Goal: Browse casually

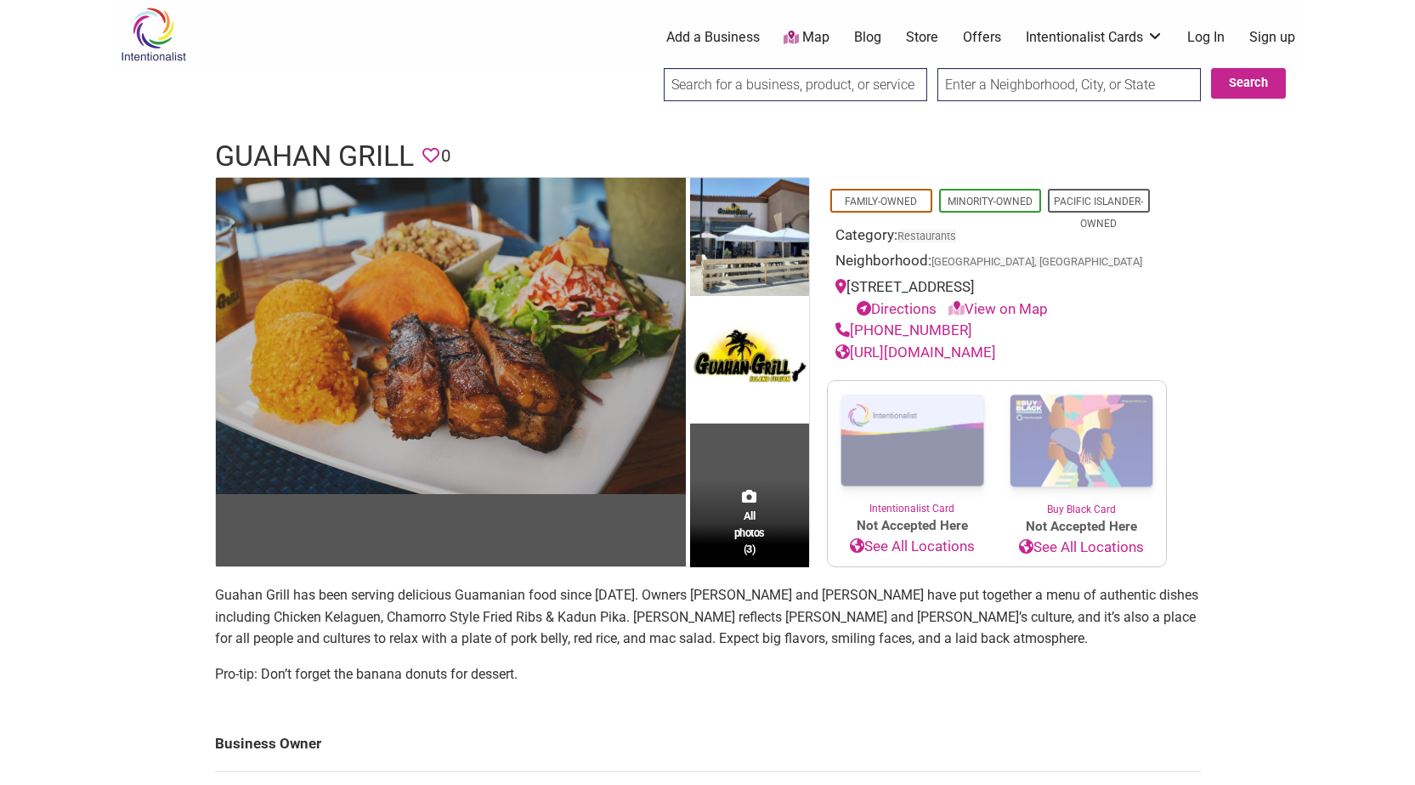
click at [561, 291] on img at bounding box center [451, 336] width 470 height 316
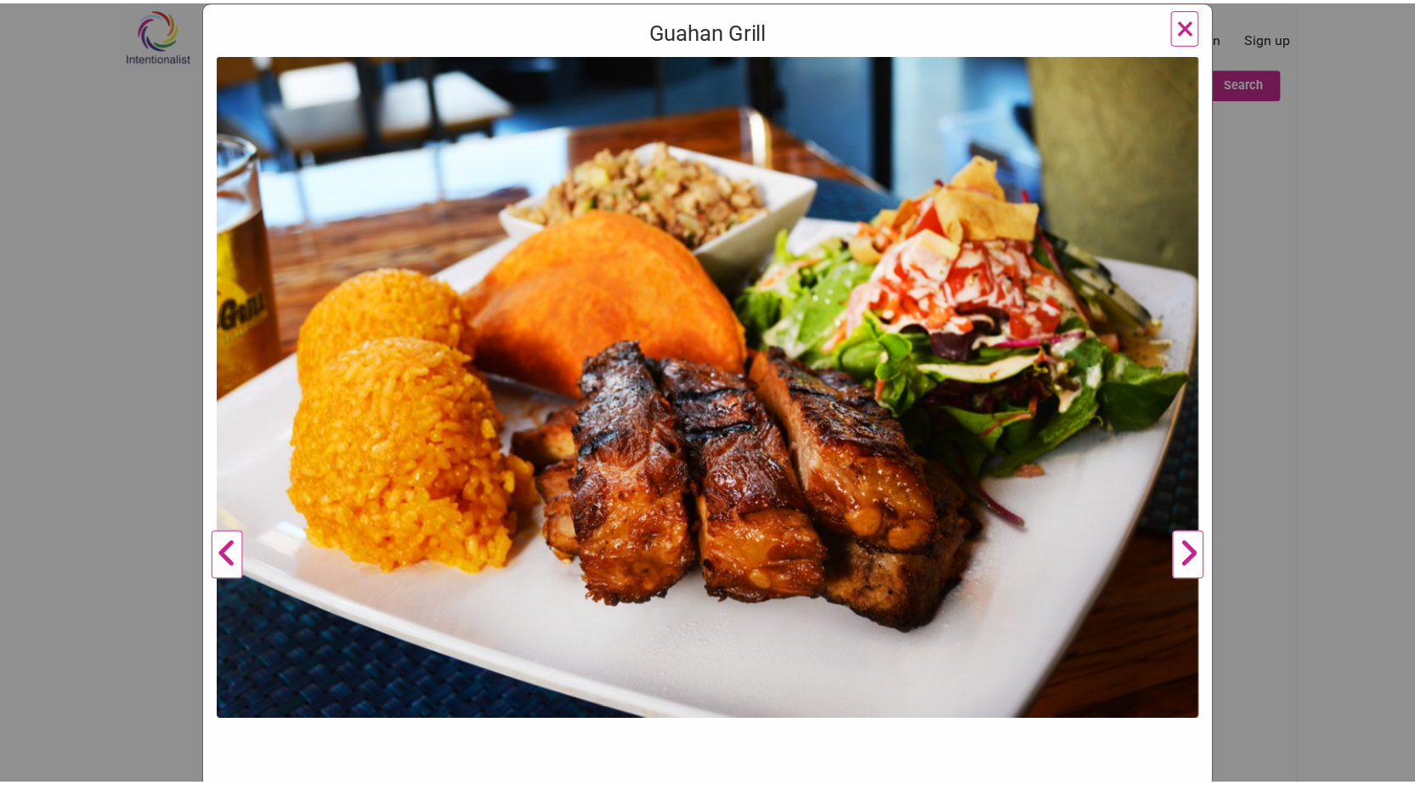
scroll to position [170, 0]
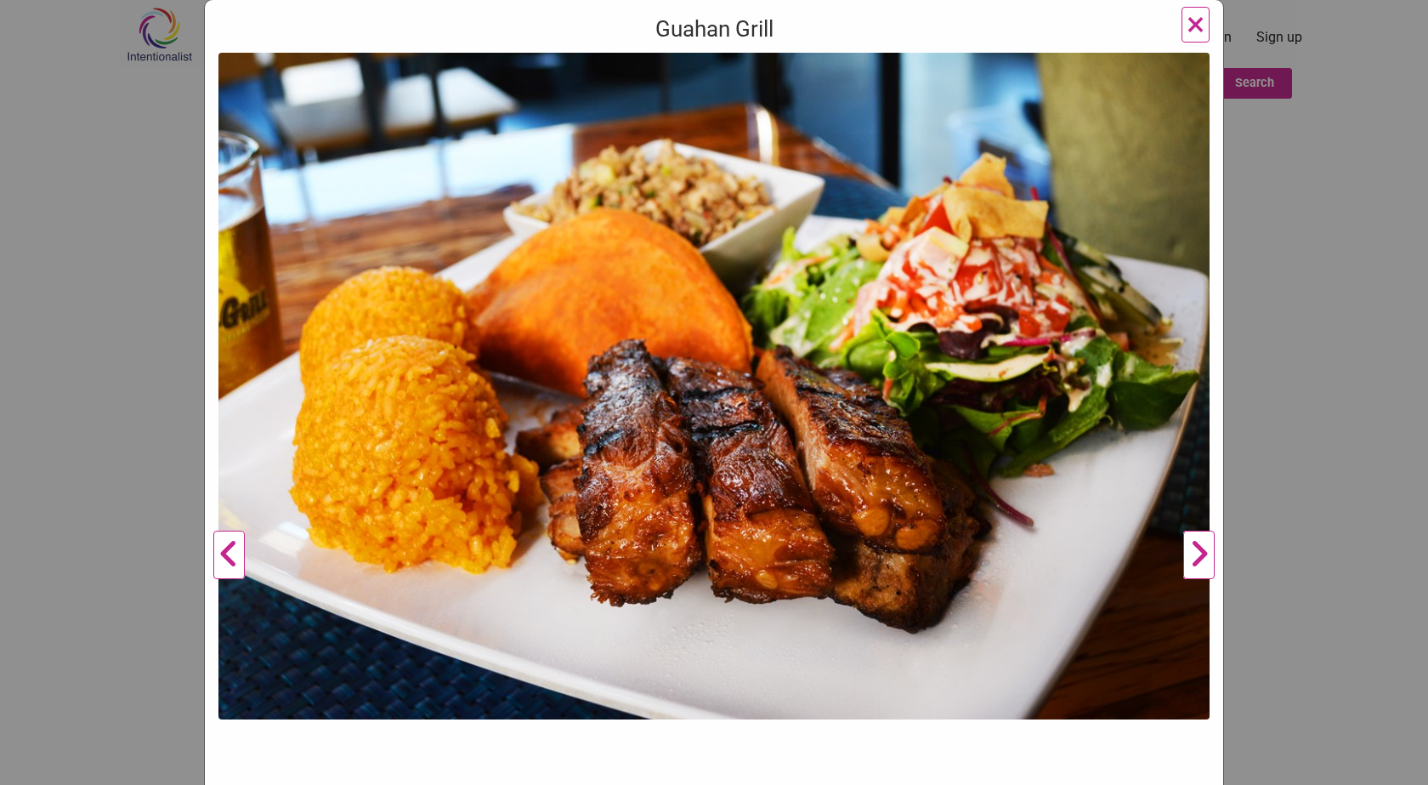
click at [1189, 549] on button "Next" at bounding box center [1199, 555] width 47 height 1005
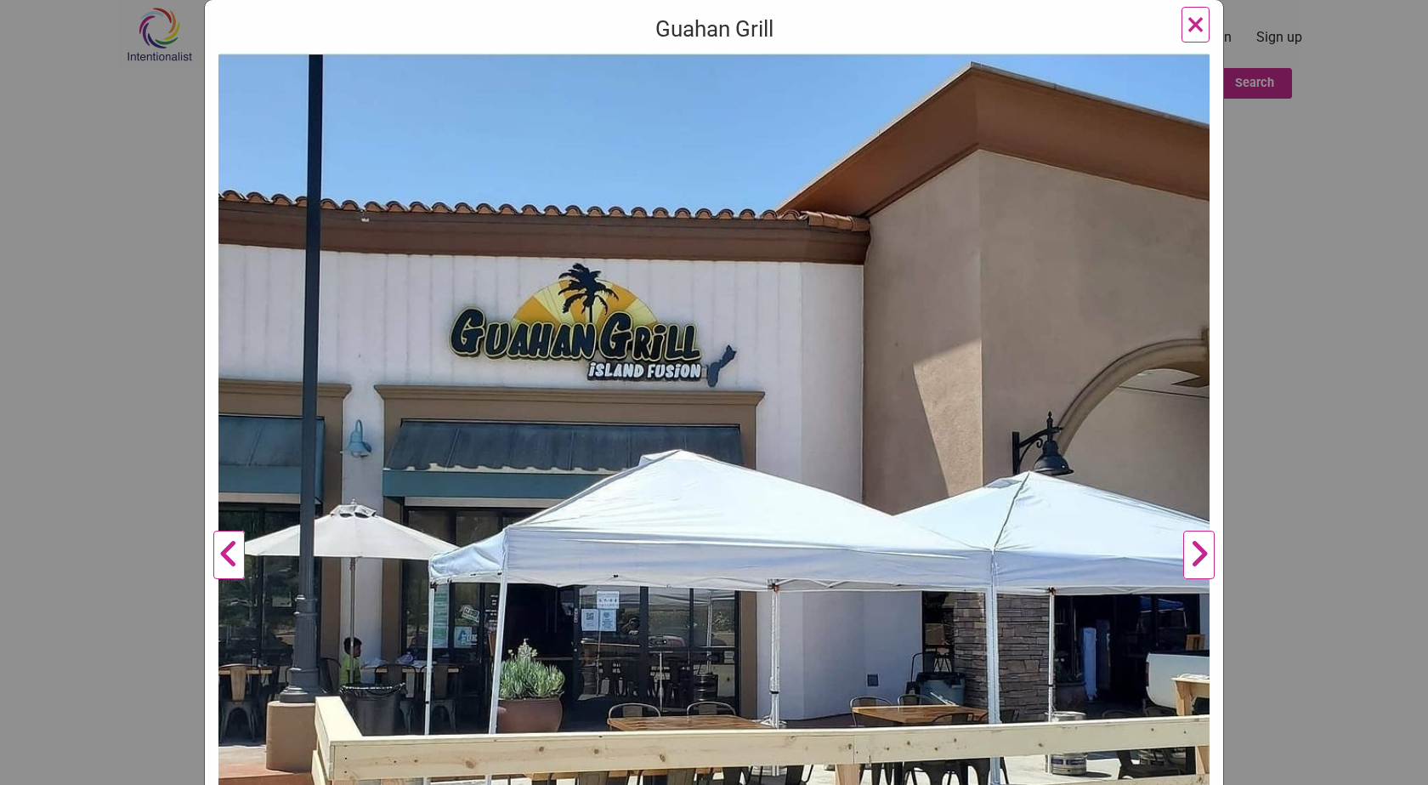
click at [1184, 572] on button "Next" at bounding box center [1199, 555] width 47 height 1005
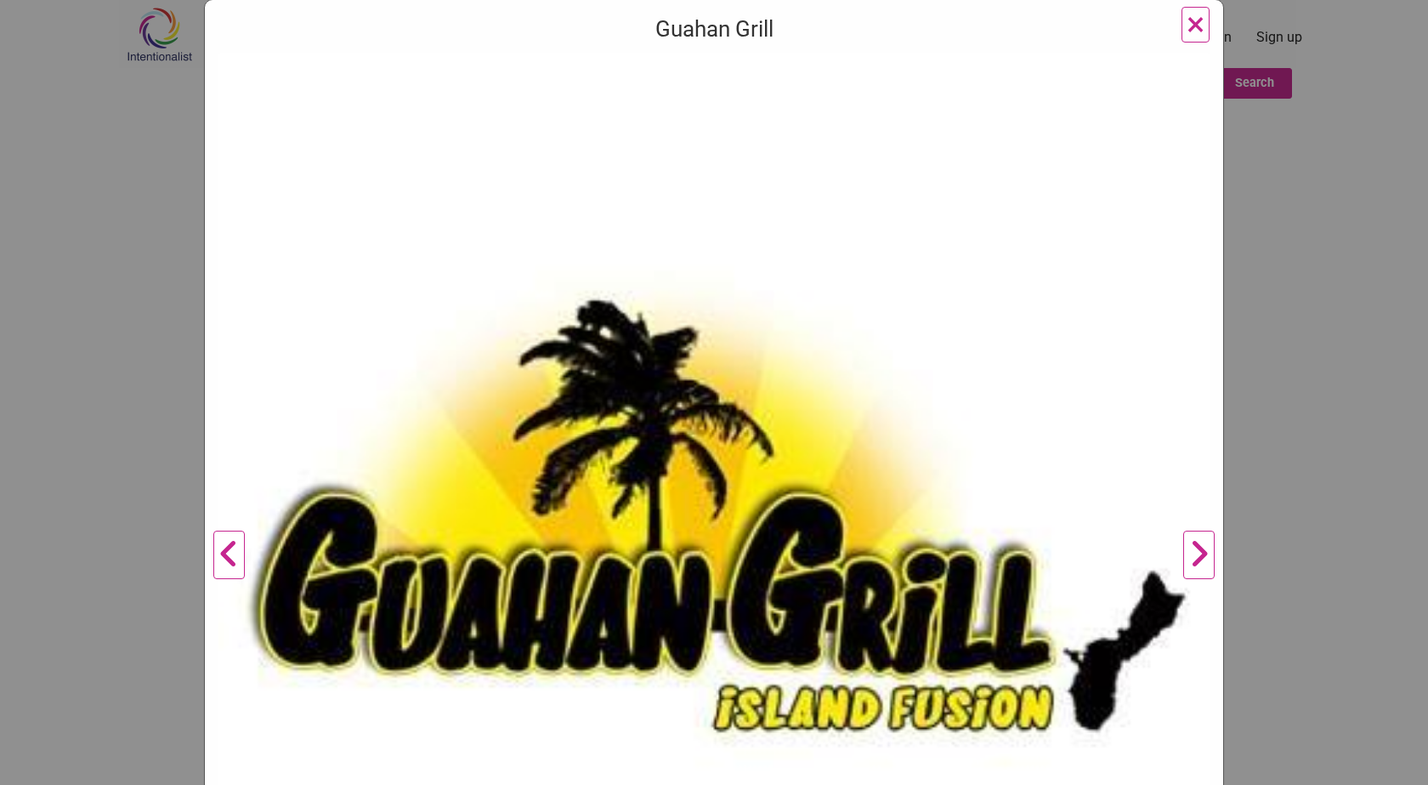
click at [1184, 572] on button "Next" at bounding box center [1199, 555] width 47 height 1005
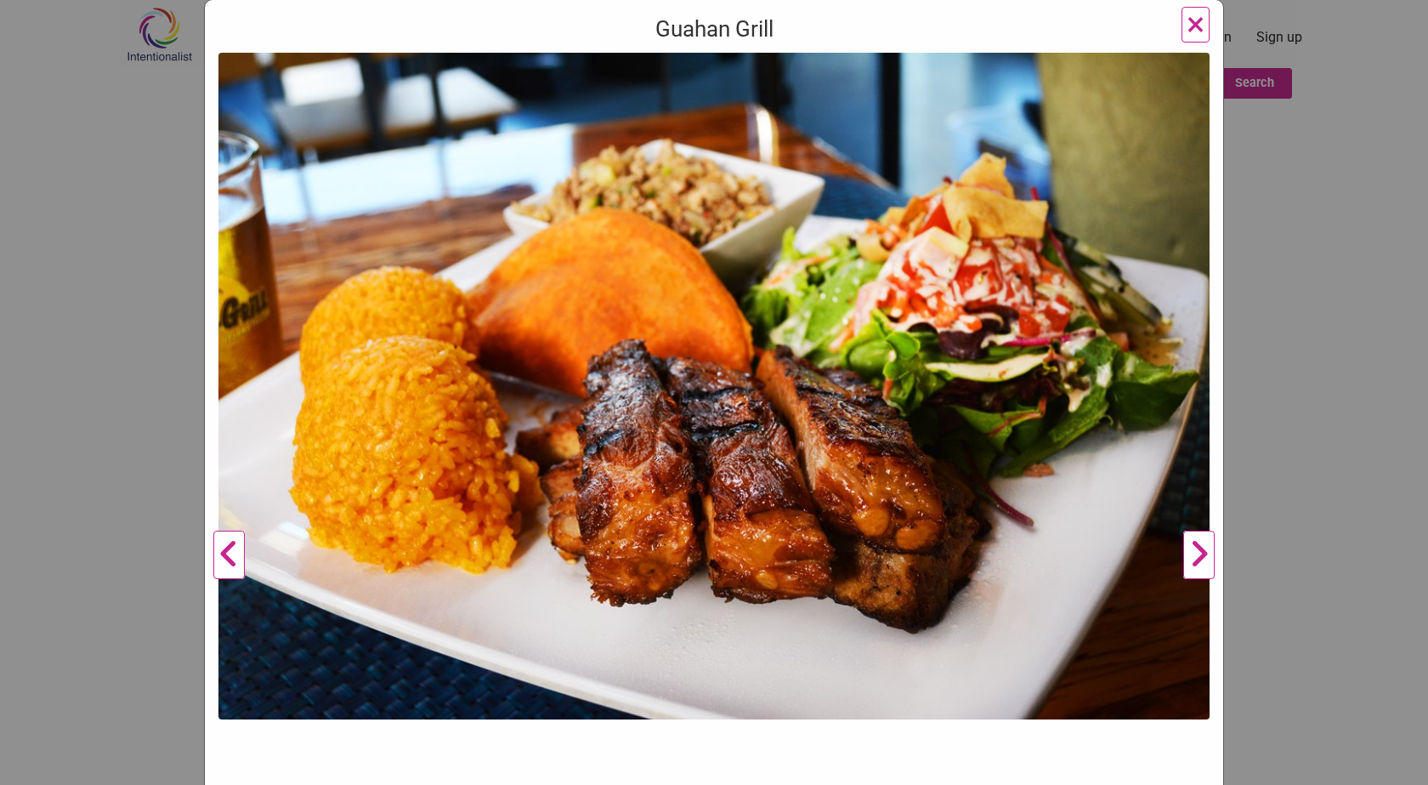
click at [1184, 572] on button "Next" at bounding box center [1199, 555] width 47 height 1005
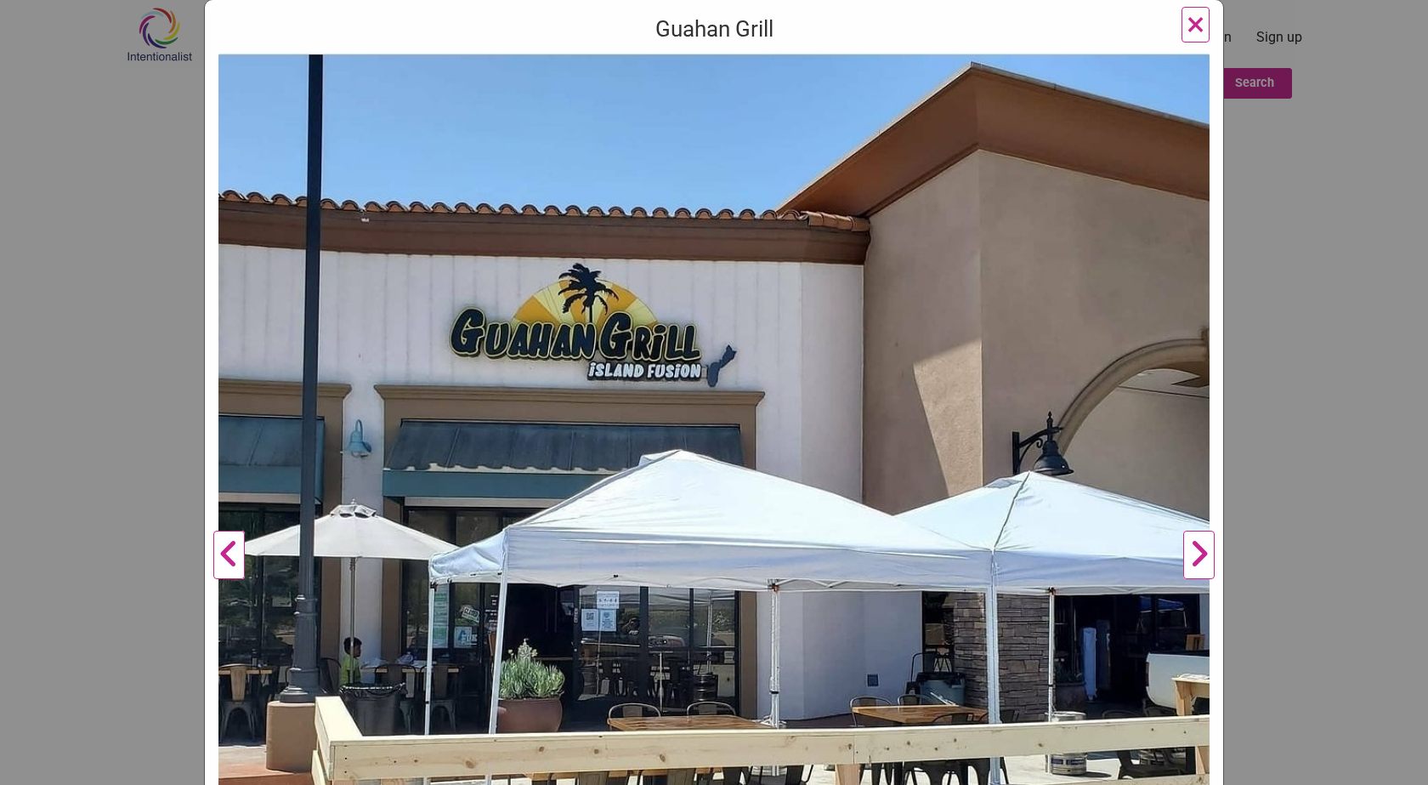
click at [1184, 572] on button "Next" at bounding box center [1199, 555] width 47 height 1005
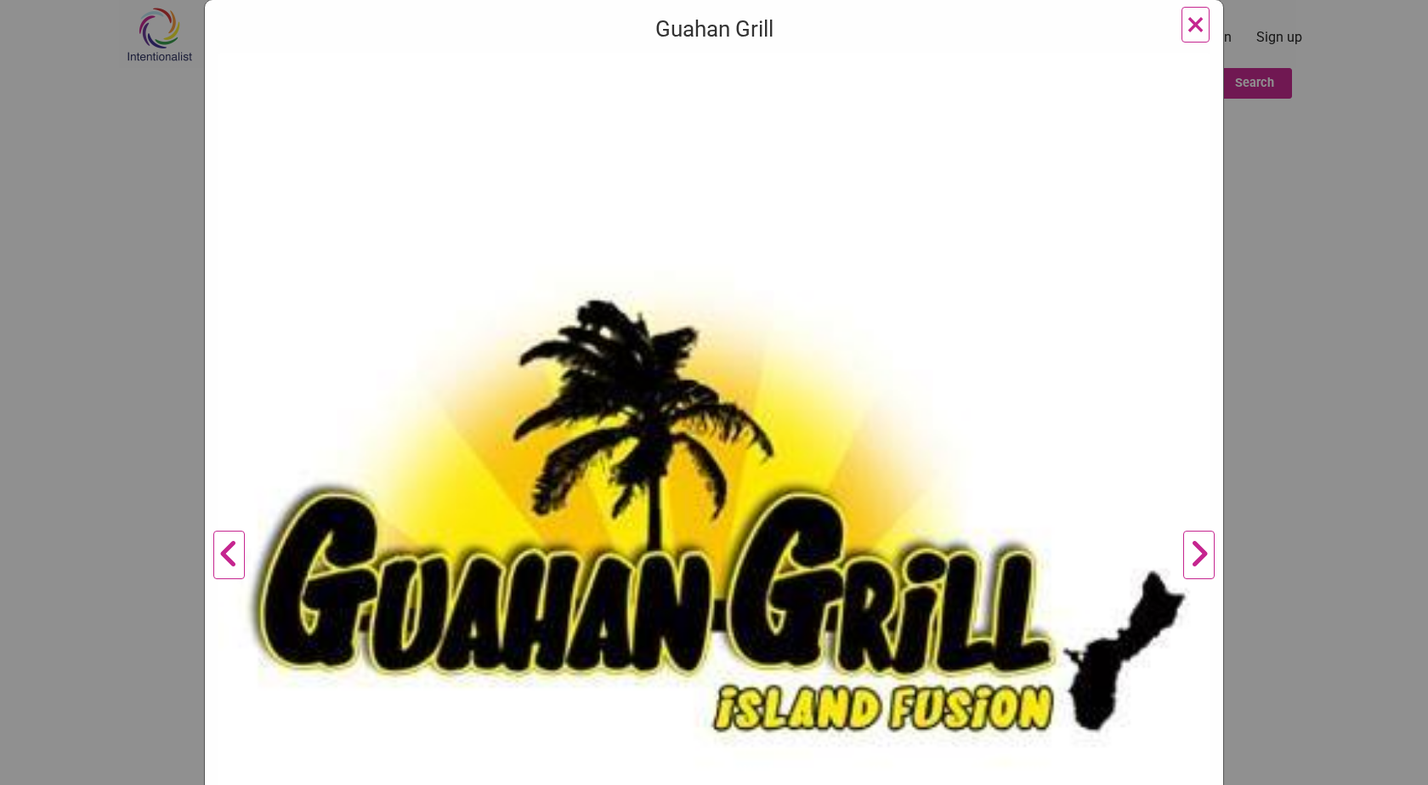
click at [1184, 572] on button "Next" at bounding box center [1199, 555] width 47 height 1005
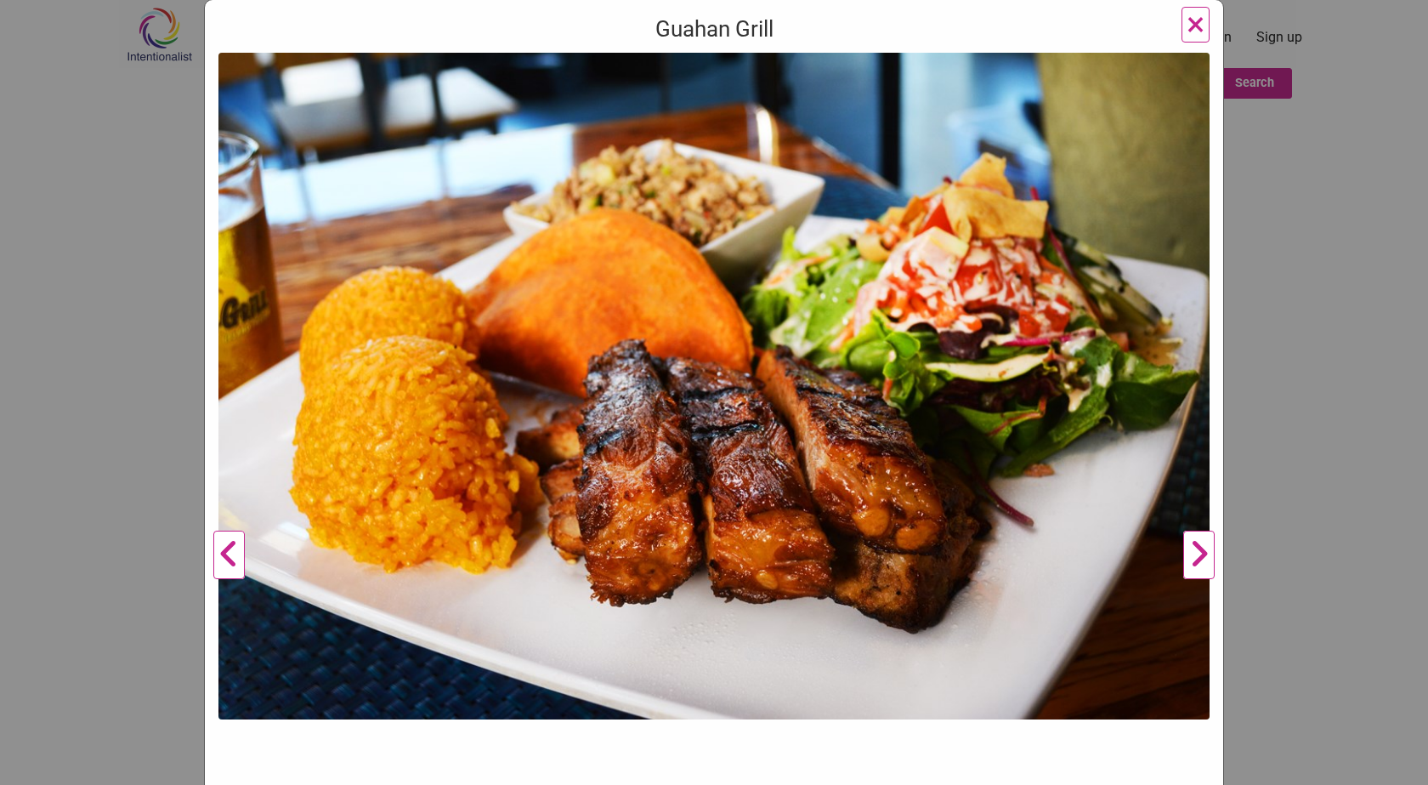
click at [1184, 572] on button "Next" at bounding box center [1199, 555] width 47 height 1005
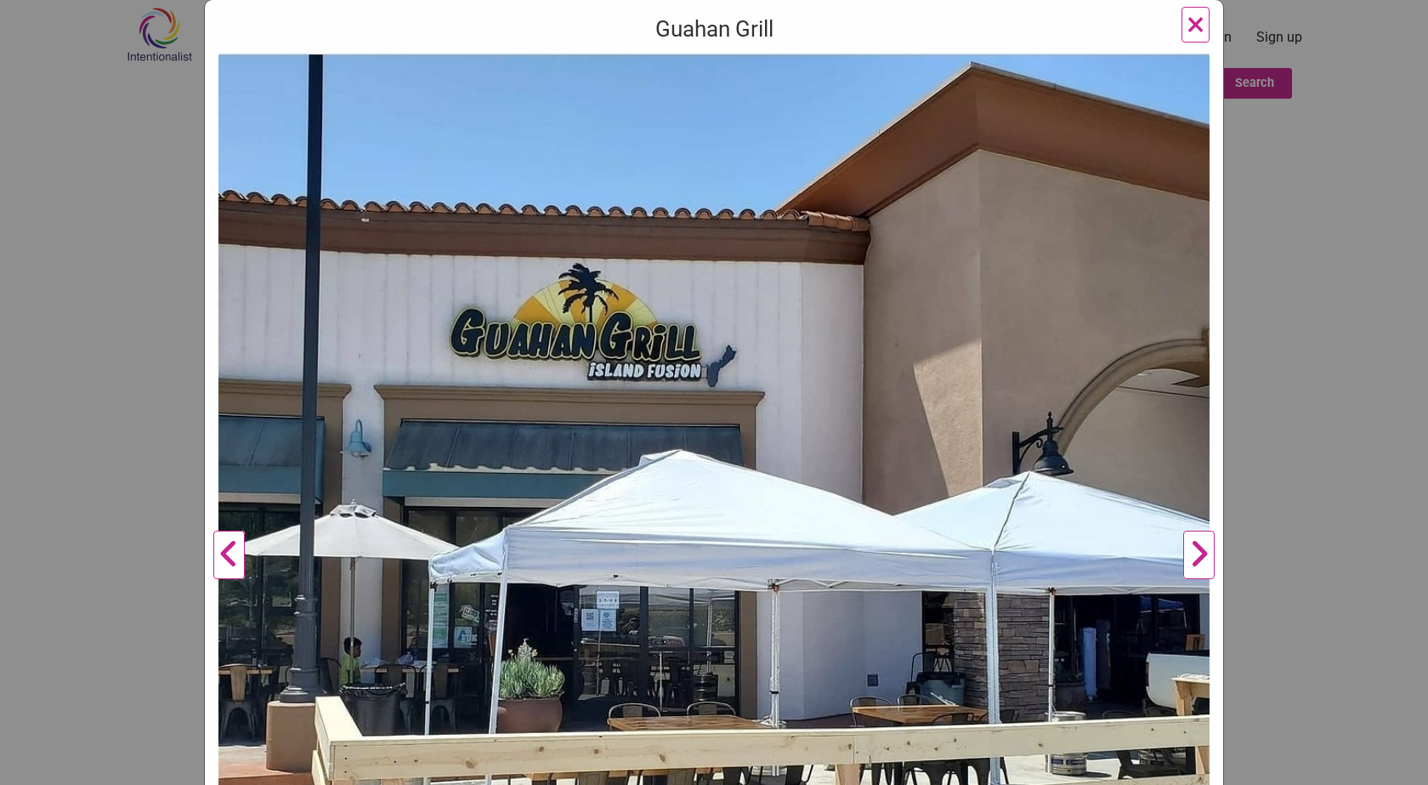
click at [1194, 31] on span "×" at bounding box center [1196, 24] width 18 height 40
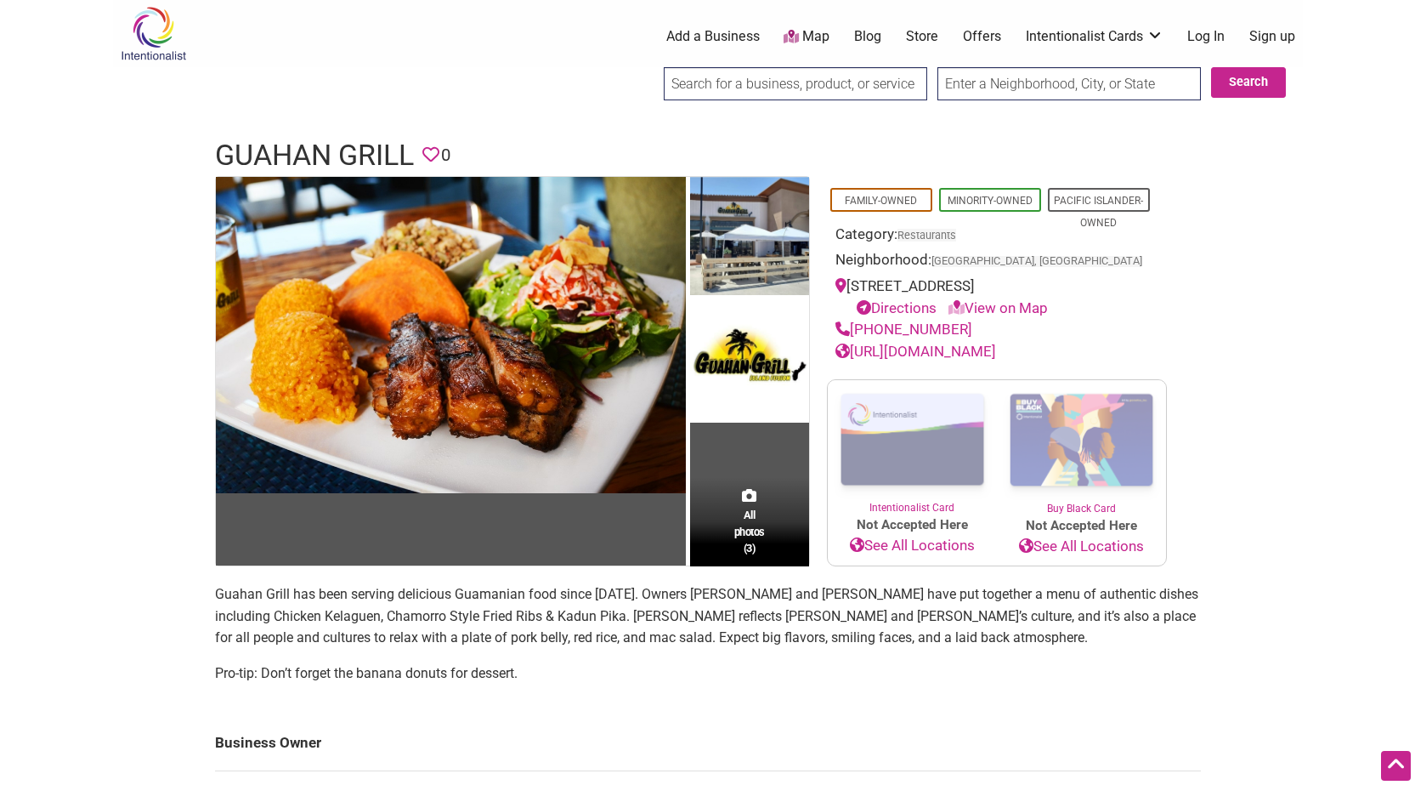
scroll to position [0, 0]
